Goal: Task Accomplishment & Management: Use online tool/utility

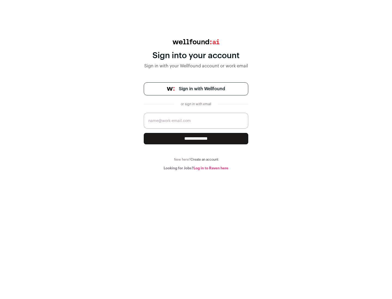
click at [202, 89] on span "Sign in with Wellfound" at bounding box center [202, 89] width 46 height 7
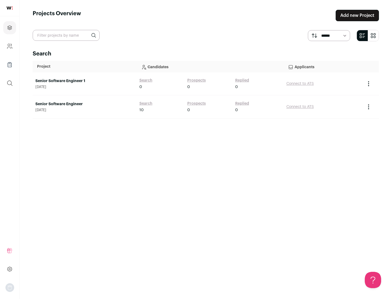
click at [84, 104] on link "Senior Software Engineer" at bounding box center [84, 103] width 98 height 5
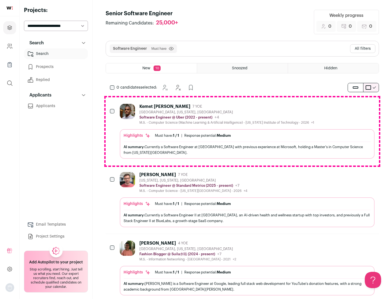
click at [242, 131] on div "Highlights Must have: 1 / 1 How many must haves have been fulfilled? | Response…" at bounding box center [247, 144] width 255 height 30
